Goal: Task Accomplishment & Management: Manage account settings

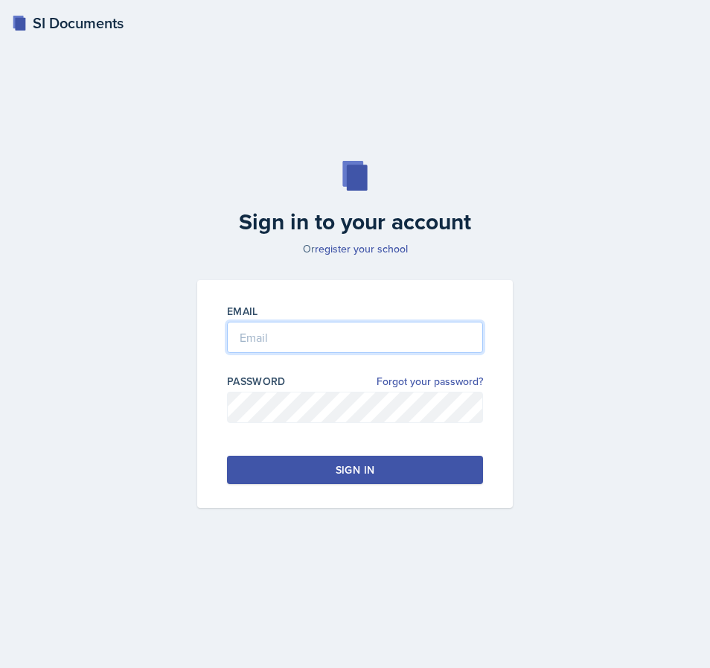
type input "[EMAIL_ADDRESS][DOMAIN_NAME]"
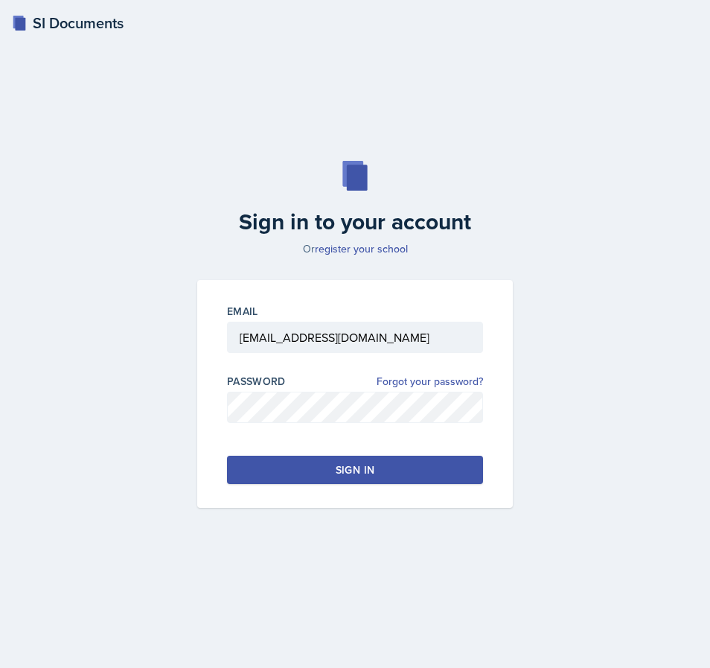
click at [358, 471] on div "Sign in" at bounding box center [355, 469] width 39 height 15
click at [332, 472] on button "Sign in" at bounding box center [355, 470] width 256 height 28
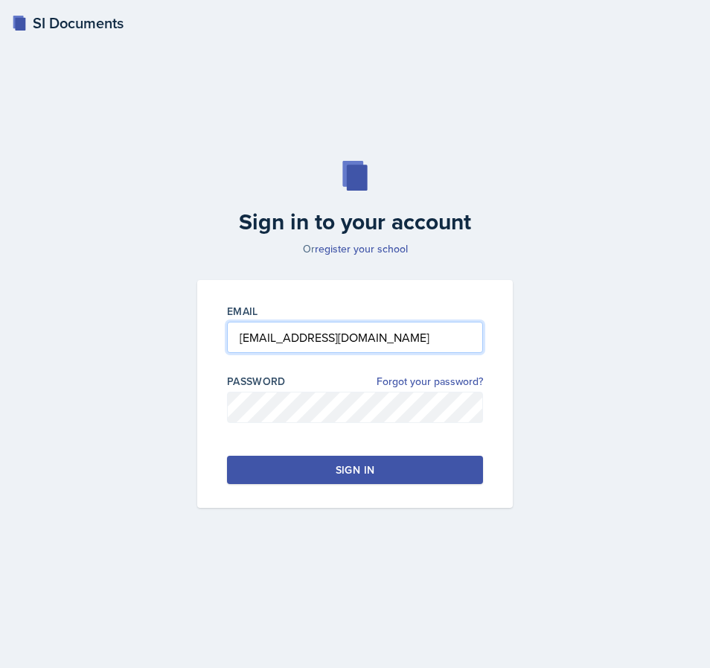
click at [438, 342] on input "[EMAIL_ADDRESS][DOMAIN_NAME]" at bounding box center [355, 337] width 256 height 31
click at [372, 342] on input "Ham-Bloomquist" at bounding box center [355, 337] width 256 height 31
type input "[EMAIL_ADDRESS][DOMAIN_NAME]"
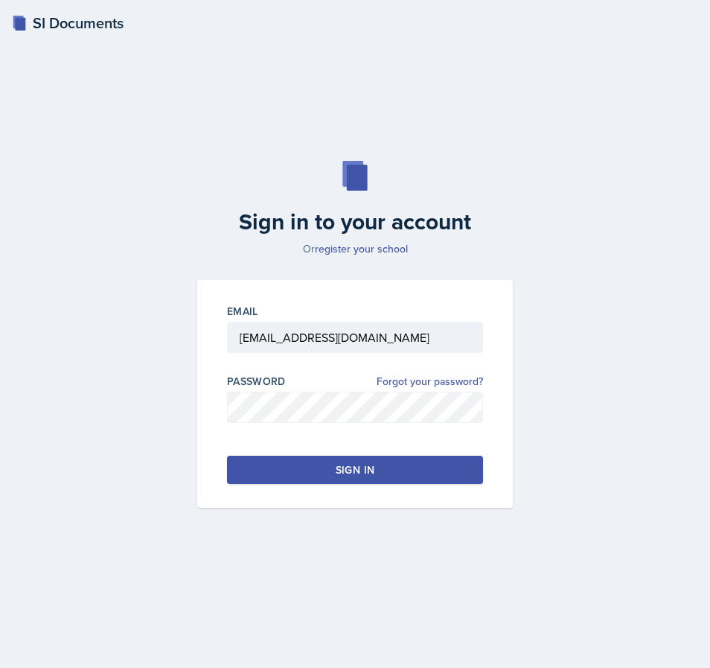
click at [345, 465] on div "Sign in" at bounding box center [355, 469] width 39 height 15
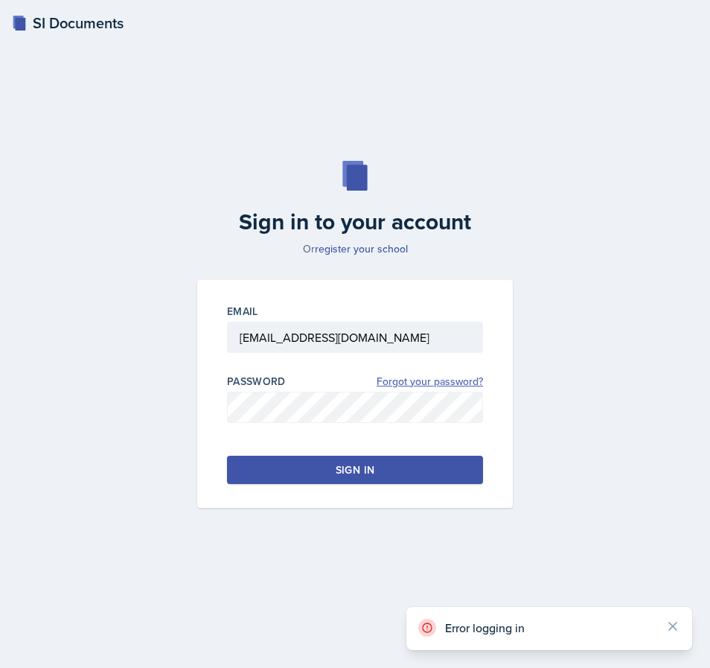
click at [432, 381] on link "Forgot your password?" at bounding box center [430, 382] width 106 height 16
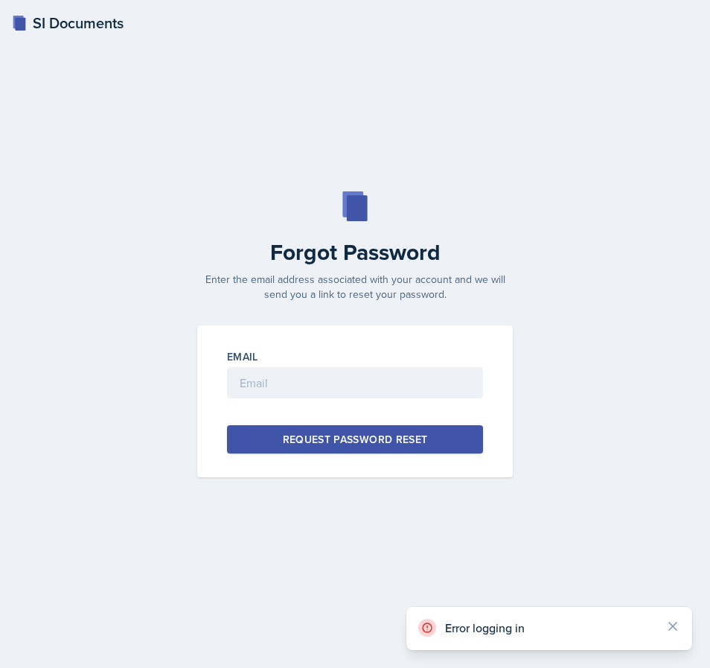
click at [351, 399] on div at bounding box center [355, 405] width 256 height 15
click at [351, 386] on input "email" at bounding box center [355, 382] width 256 height 31
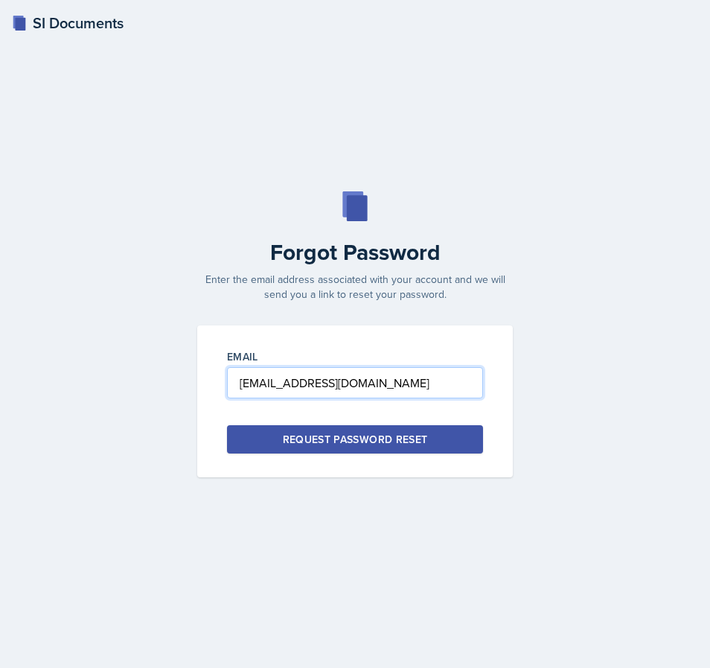
type input "[EMAIL_ADDRESS][DOMAIN_NAME]"
click at [408, 442] on div "Request Password Reset" at bounding box center [355, 439] width 145 height 15
click at [444, 265] on h2 "Forgot Password" at bounding box center [354, 252] width 333 height 27
